Goal: Find specific page/section: Find specific page/section

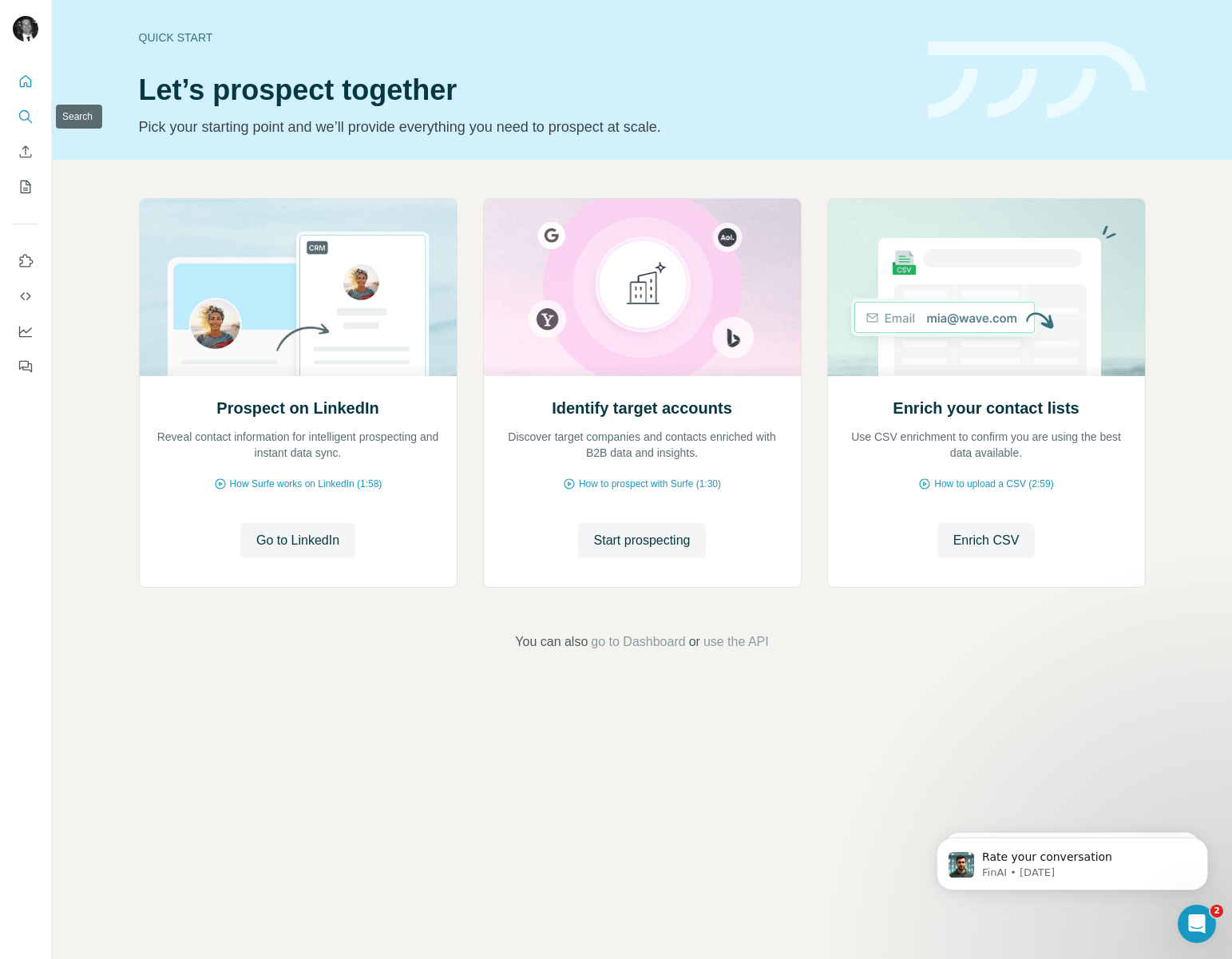
click at [23, 122] on icon "Search" at bounding box center [26, 117] width 16 height 16
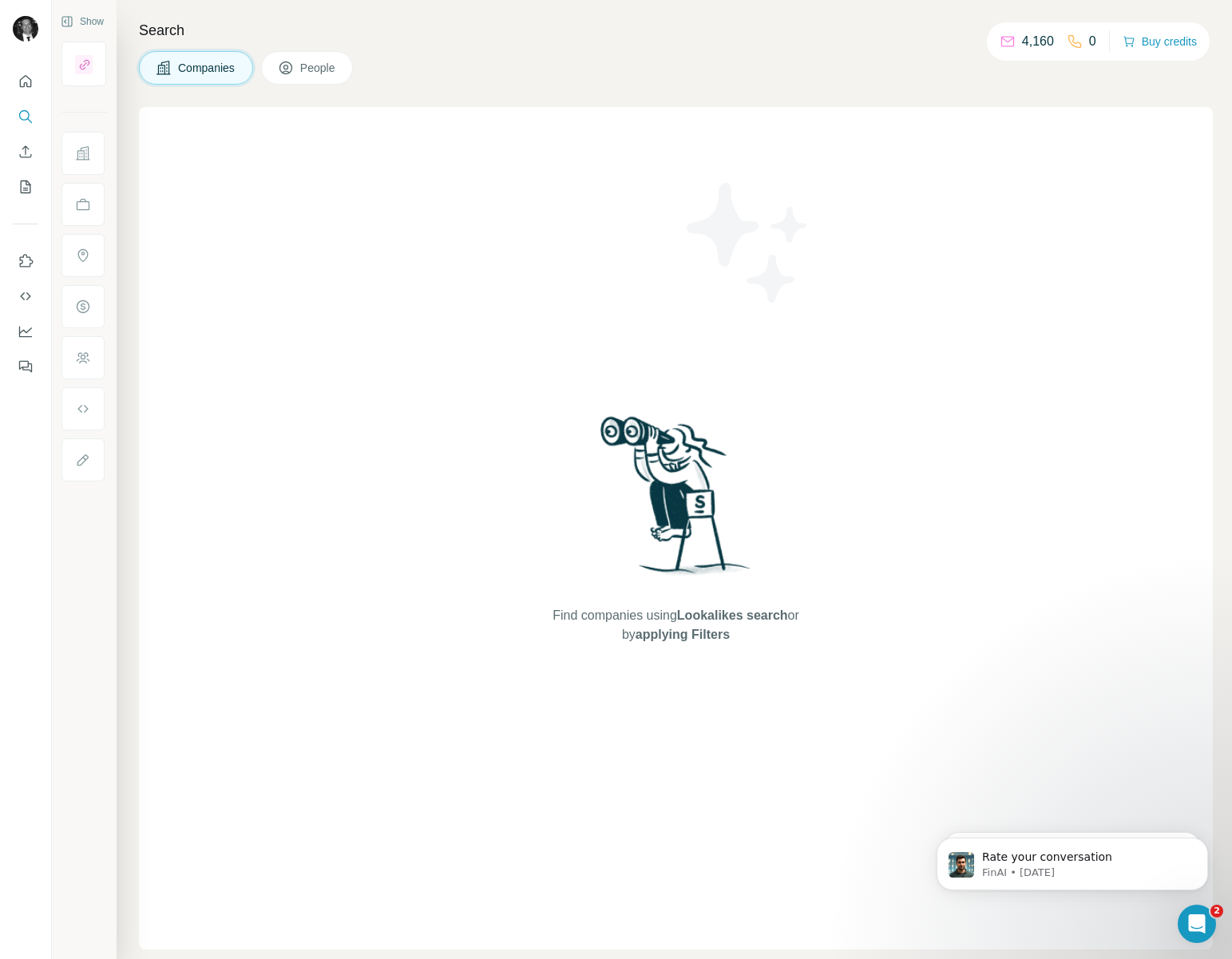
click at [298, 64] on button "People" at bounding box center [307, 68] width 92 height 34
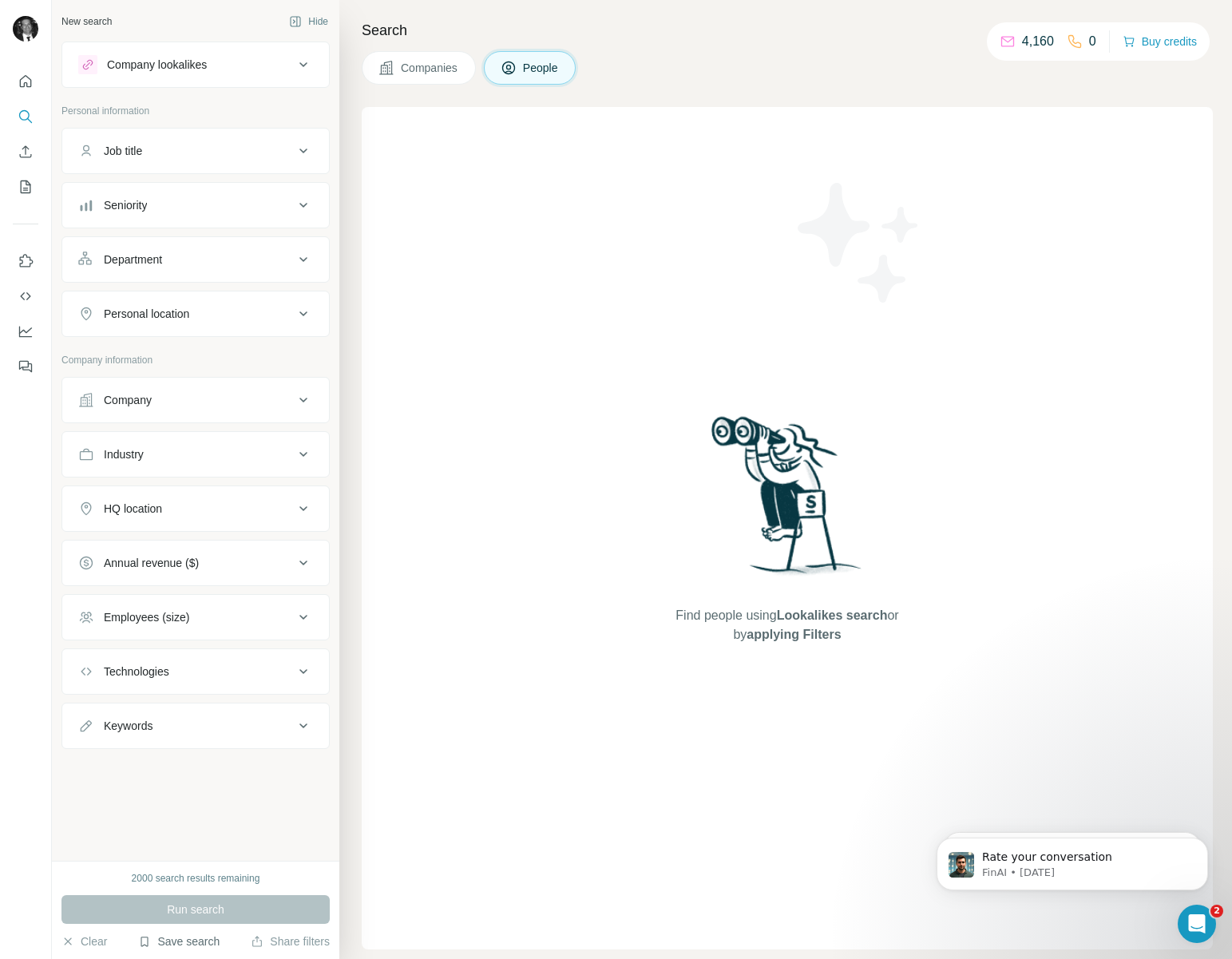
click at [199, 937] on button "Save search" at bounding box center [179, 941] width 81 height 16
click at [204, 916] on div "View my saved searches" at bounding box center [224, 913] width 169 height 32
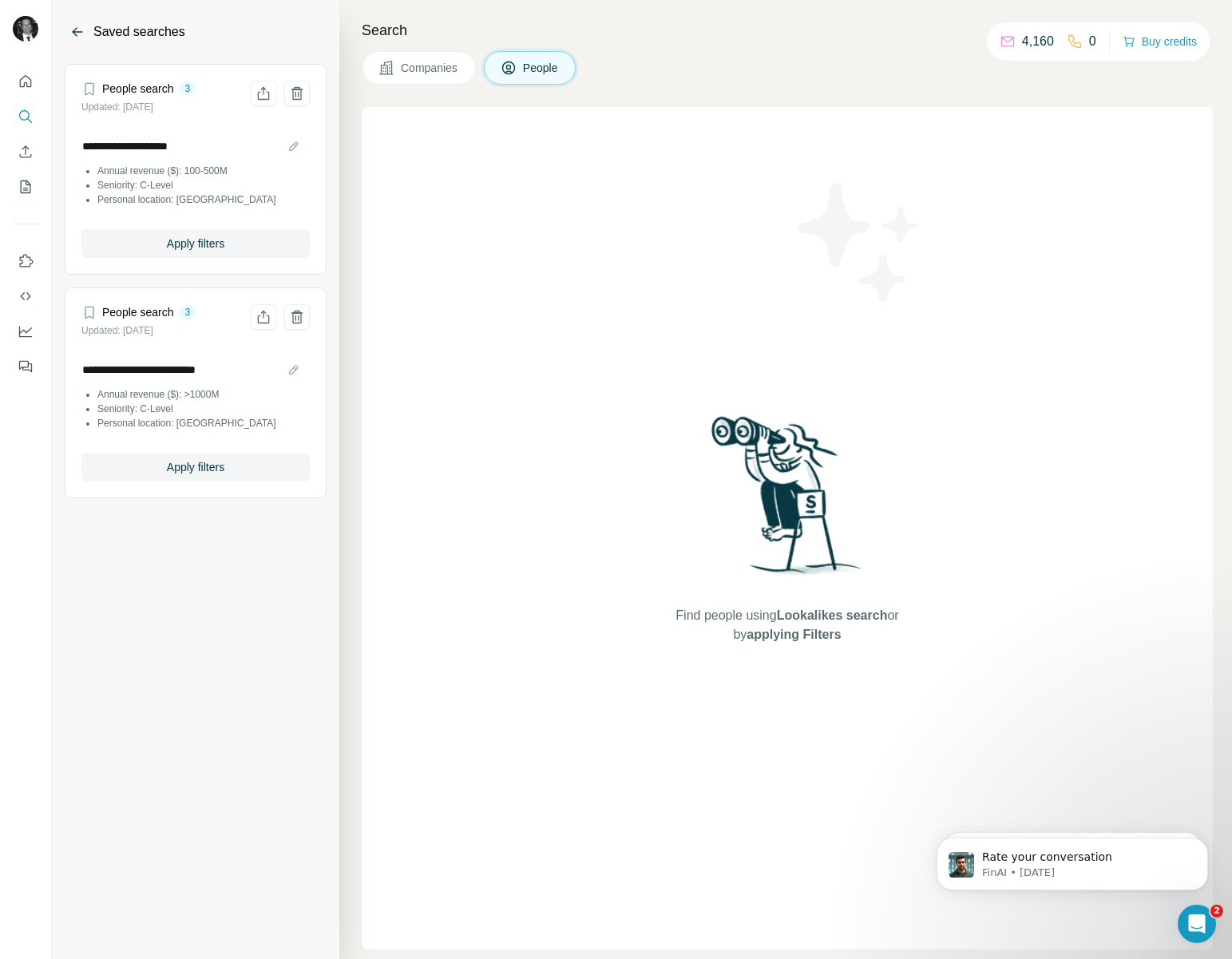
click at [78, 33] on icon "Back" at bounding box center [77, 32] width 16 height 16
